Goal: Find specific page/section: Find specific page/section

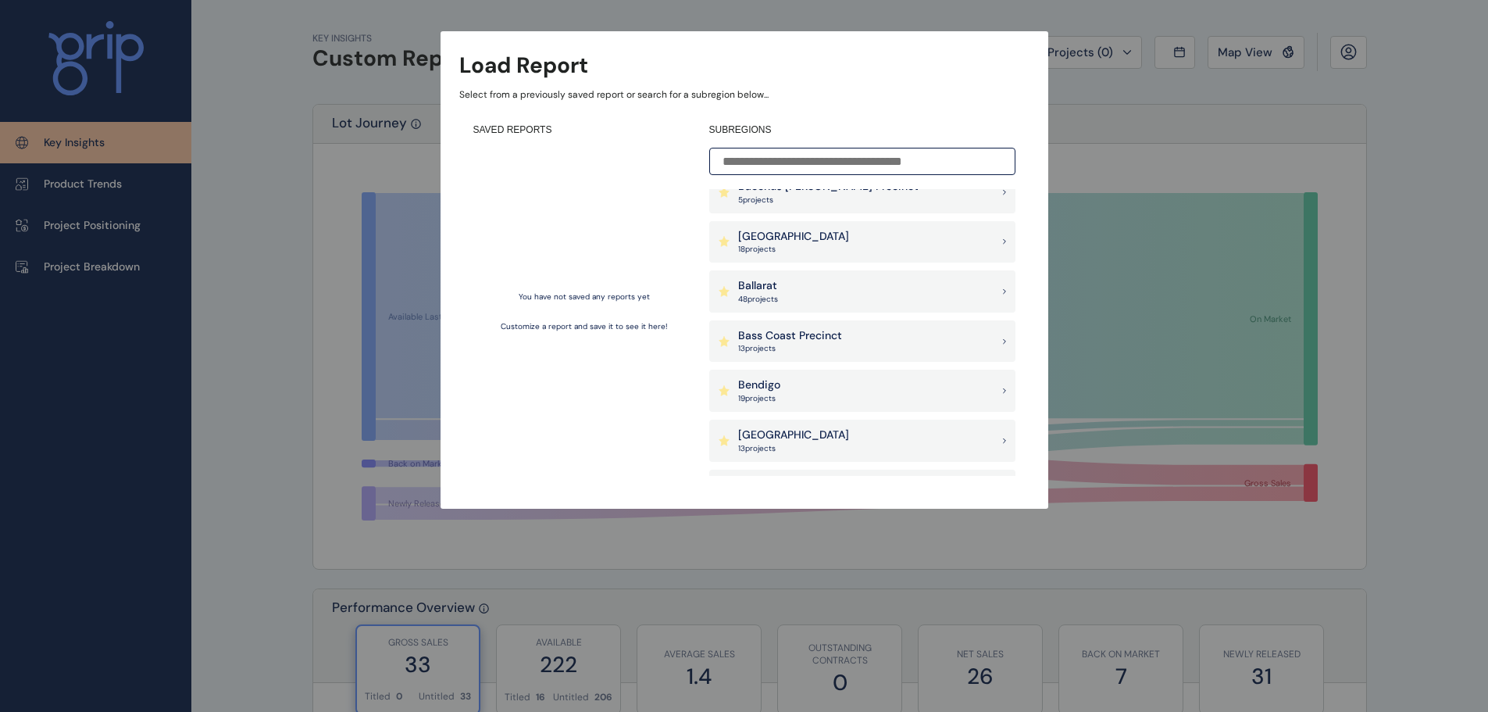
scroll to position [116, 0]
click at [810, 344] on p "13 project s" at bounding box center [790, 349] width 104 height 11
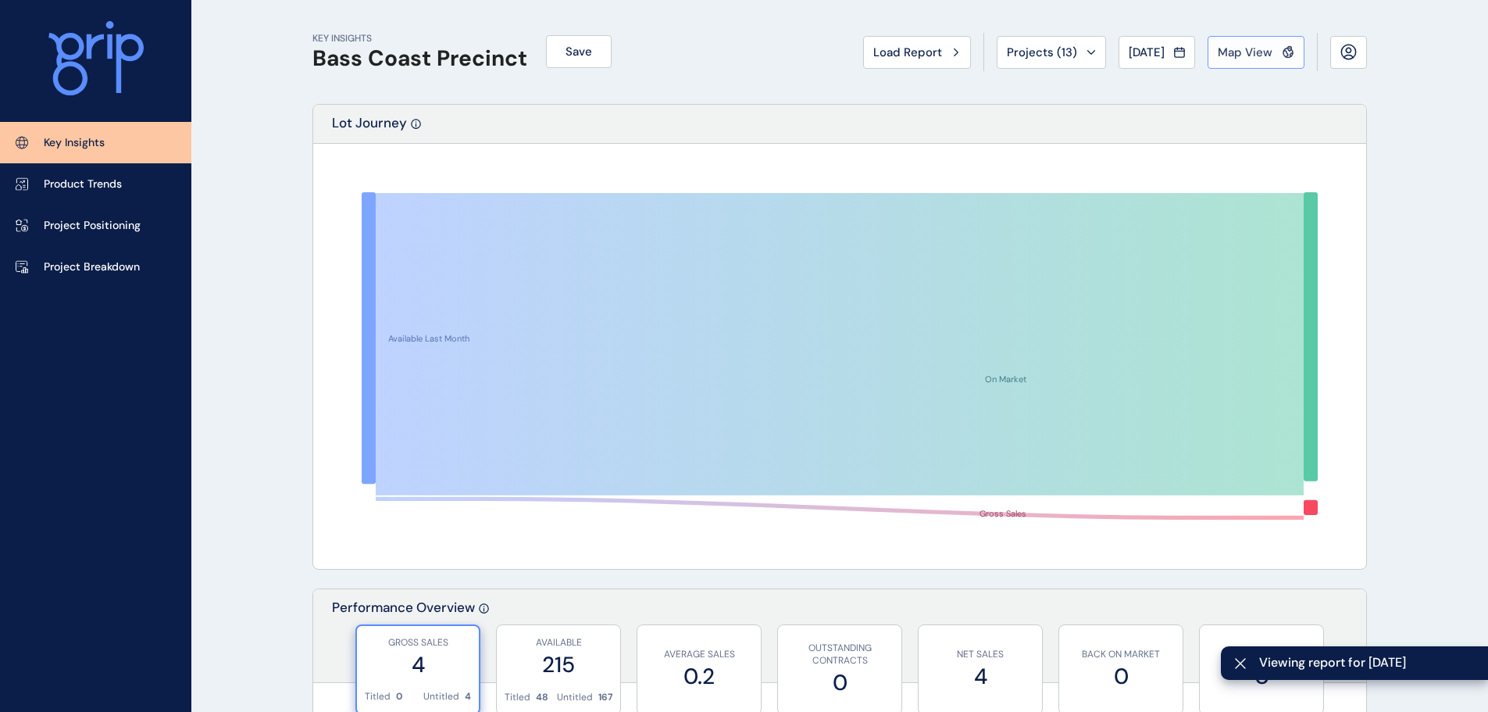
click at [1260, 53] on span "Map View" at bounding box center [1245, 53] width 55 height 16
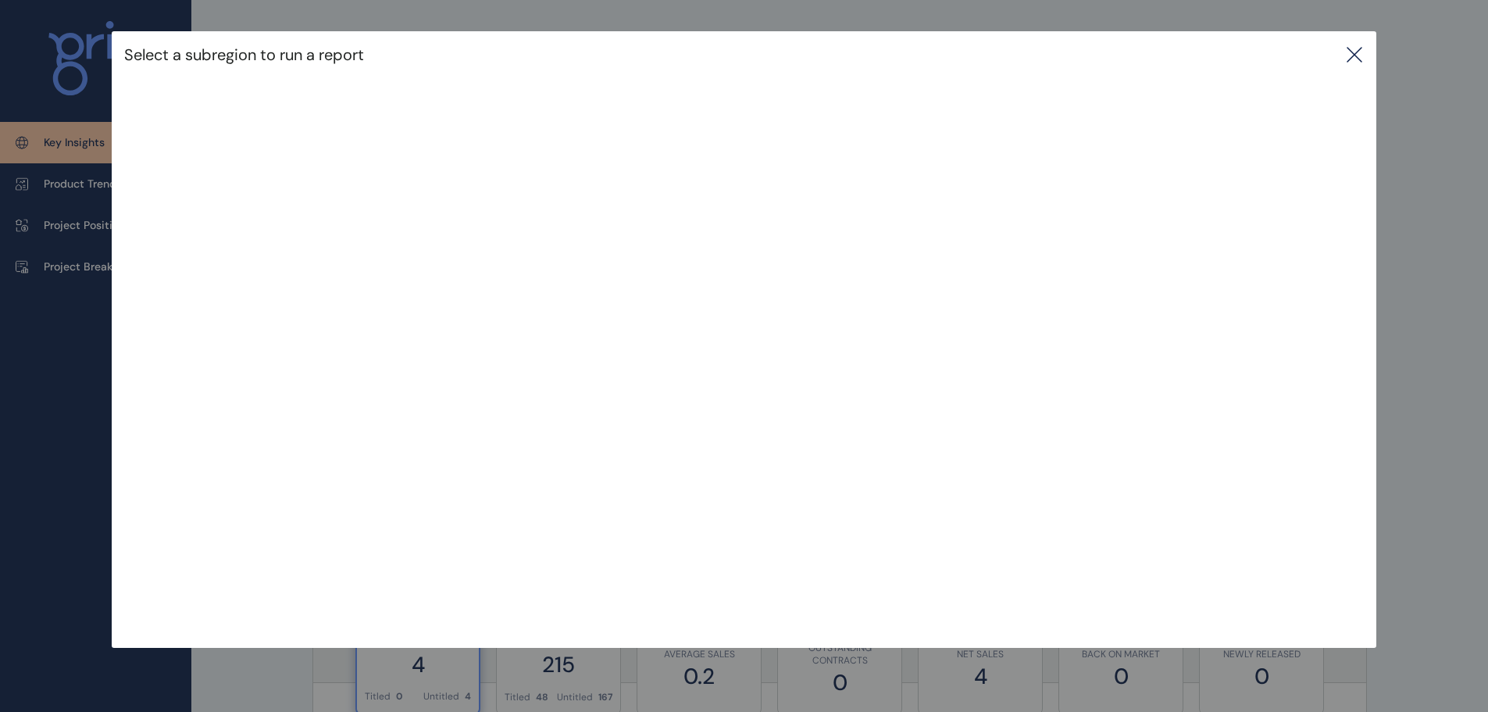
click at [1353, 60] on icon at bounding box center [1354, 54] width 19 height 19
